Goal: Check status

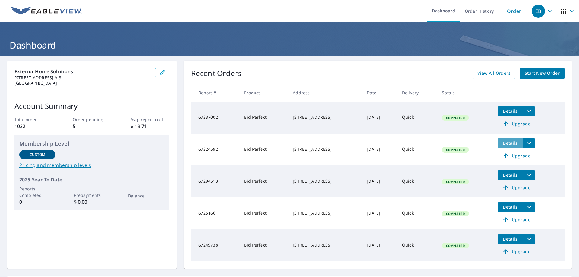
click at [508, 143] on span "Details" at bounding box center [510, 143] width 18 height 6
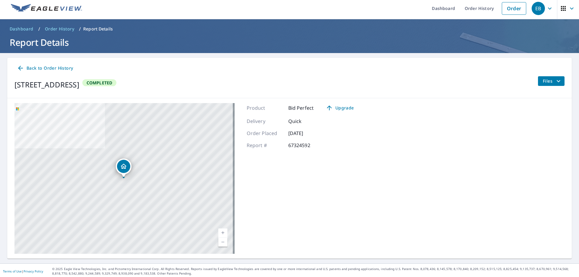
scroll to position [5, 0]
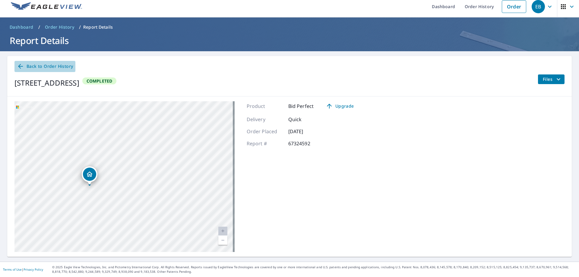
click at [43, 67] on span "Back to Order History" at bounding box center [45, 67] width 56 height 8
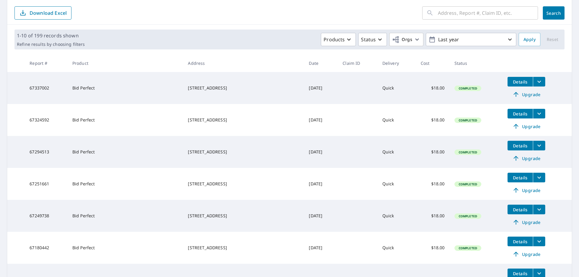
scroll to position [95, 0]
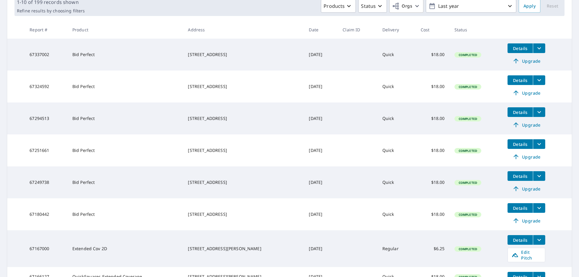
click at [542, 80] on icon "filesDropdownBtn-67324592" at bounding box center [538, 80] width 7 height 7
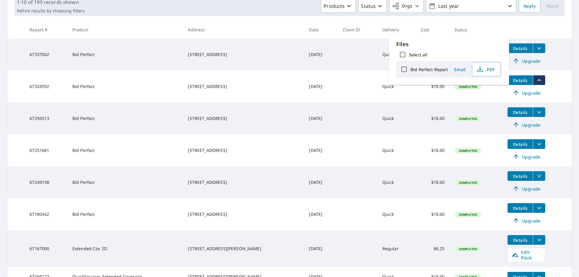
click at [574, 98] on main "​ Search Download Excel 1-10 of 199 records shown Refine results by choosing fi…" at bounding box center [289, 170] width 579 height 418
